Goal: Information Seeking & Learning: Learn about a topic

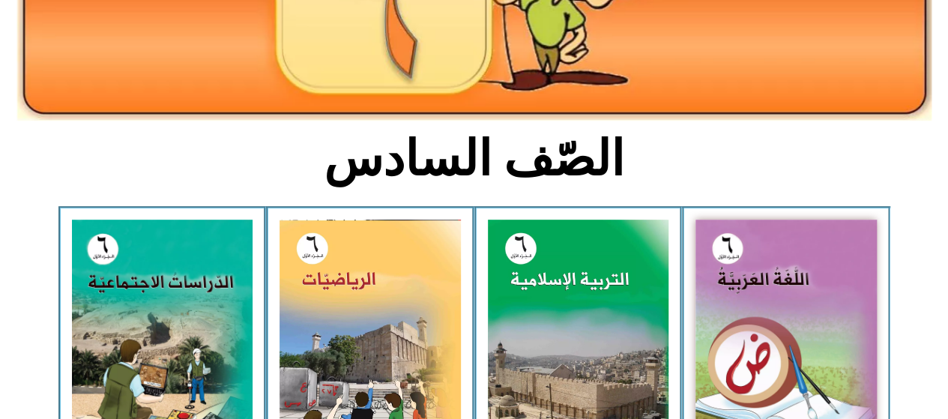
scroll to position [262, 0]
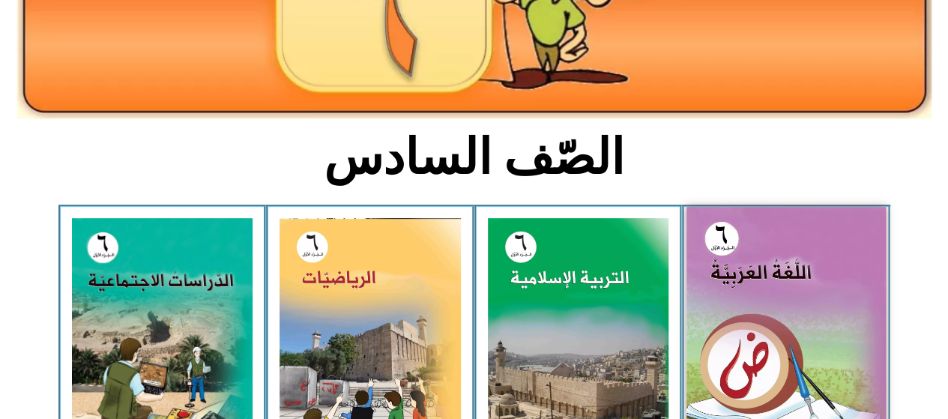
click at [740, 255] on img at bounding box center [786, 331] width 199 height 249
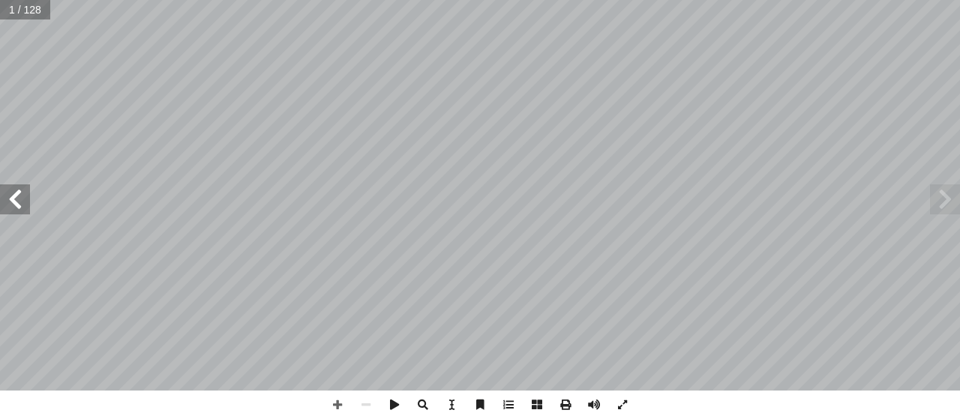
click at [19, 210] on span at bounding box center [15, 199] width 30 height 30
click at [11, 204] on span at bounding box center [15, 199] width 30 height 30
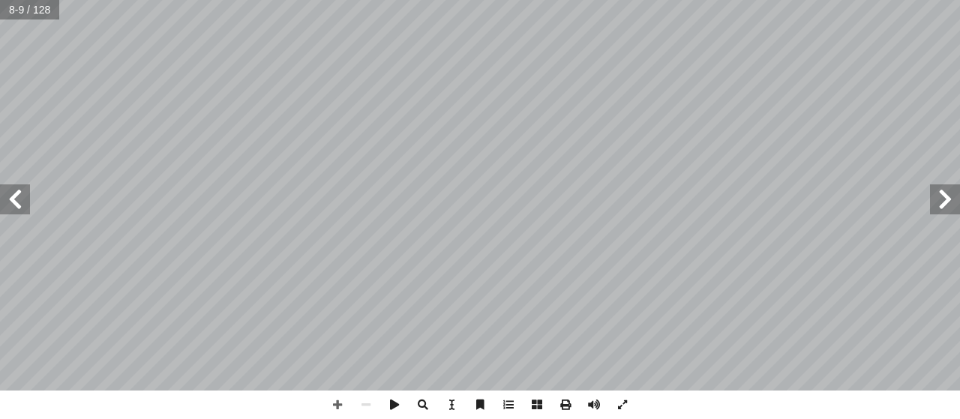
click at [11, 204] on span at bounding box center [15, 199] width 30 height 30
click at [337, 404] on span at bounding box center [337, 405] width 28 height 28
click at [615, 418] on div "١٠ . ِ ل َّ و أ ال� ِ ت ْ ي َ في الب ِ وير ْ ص َّ الت َ مال َ ج ُ ح ِّ ض َ و ُ …" at bounding box center [480, 209] width 960 height 419
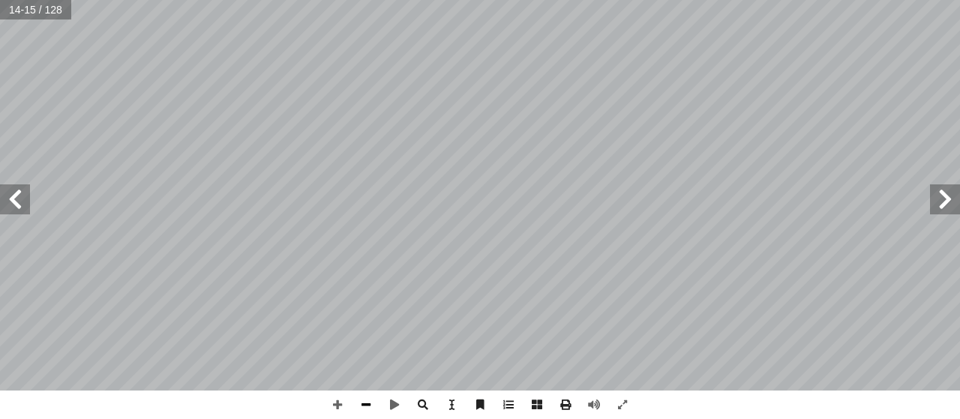
click at [354, 409] on span at bounding box center [366, 405] width 28 height 28
click at [630, 402] on span at bounding box center [622, 405] width 28 height 28
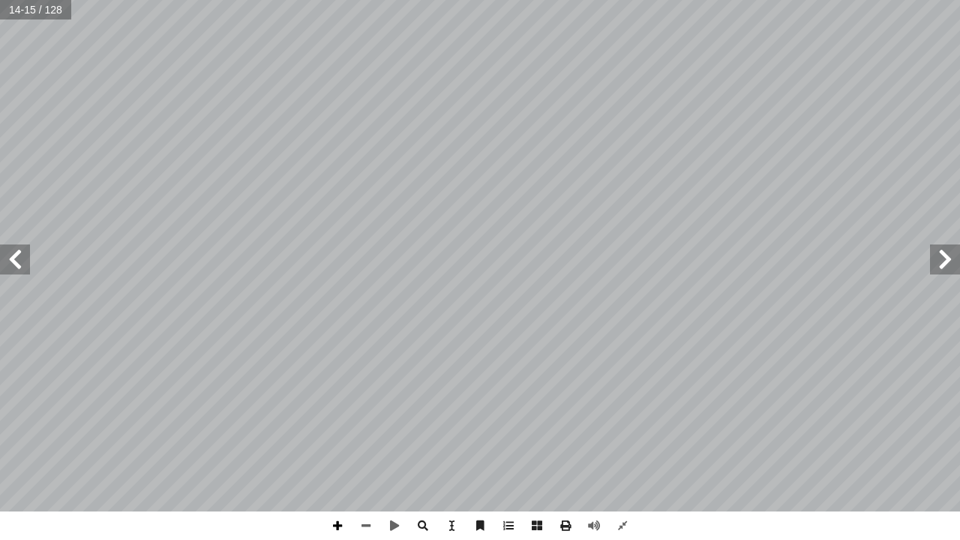
click at [337, 418] on span at bounding box center [337, 525] width 28 height 28
